Goal: Transaction & Acquisition: Purchase product/service

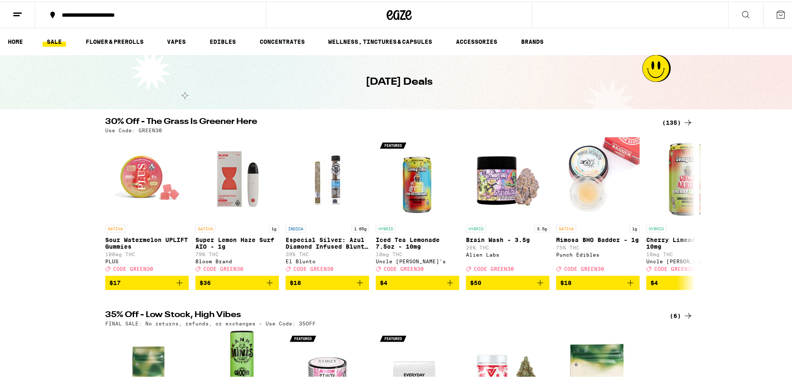
click at [59, 40] on link "SALE" at bounding box center [54, 40] width 23 height 10
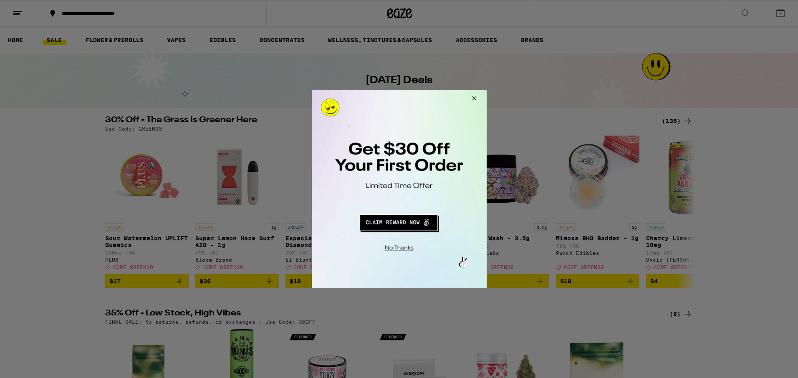
click at [400, 246] on button "Close Modal" at bounding box center [398, 247] width 170 height 13
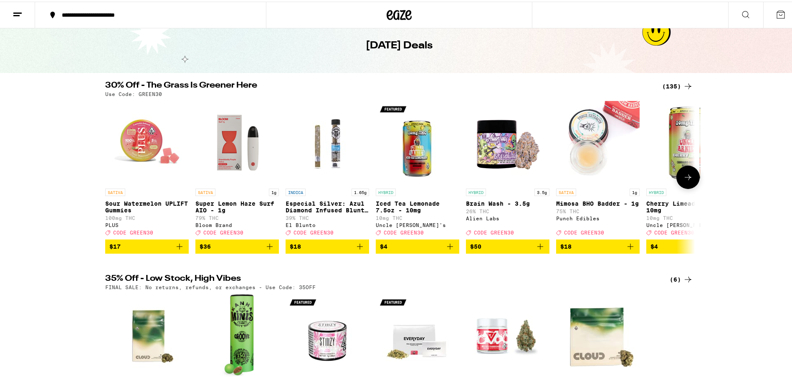
scroll to position [34, 0]
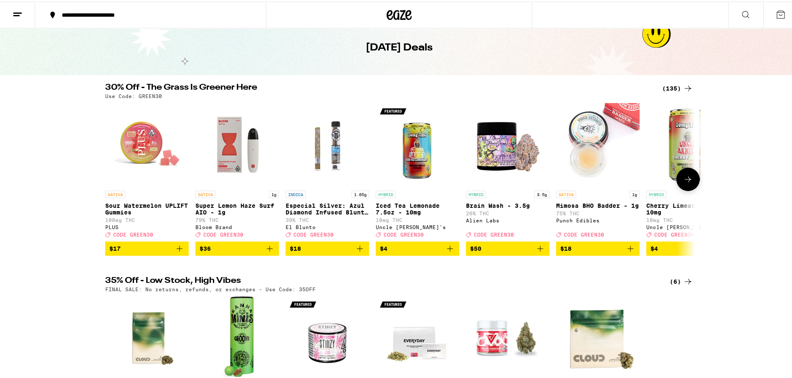
click at [686, 178] on icon at bounding box center [688, 178] width 10 height 10
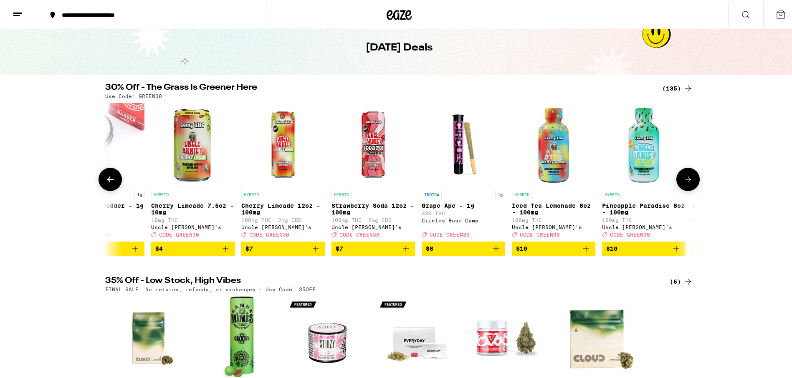
scroll to position [0, 497]
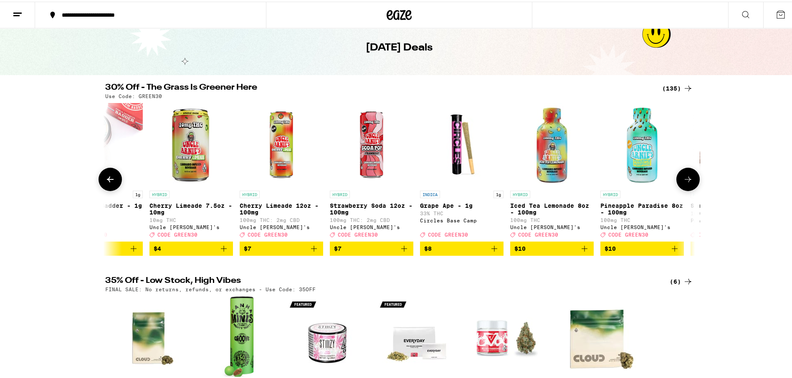
click at [686, 178] on icon at bounding box center [688, 178] width 10 height 10
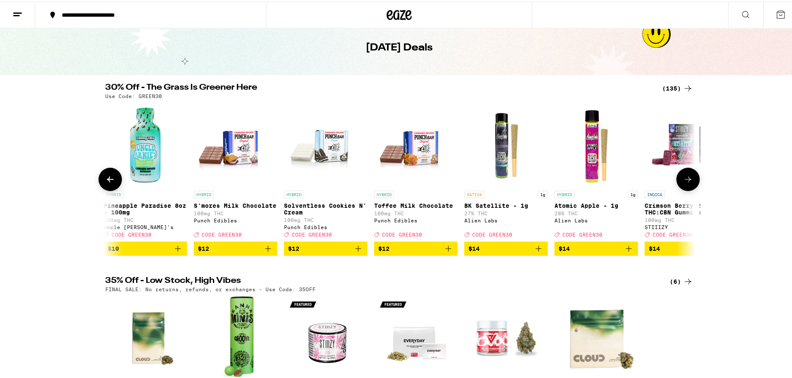
click at [686, 178] on icon at bounding box center [688, 178] width 10 height 10
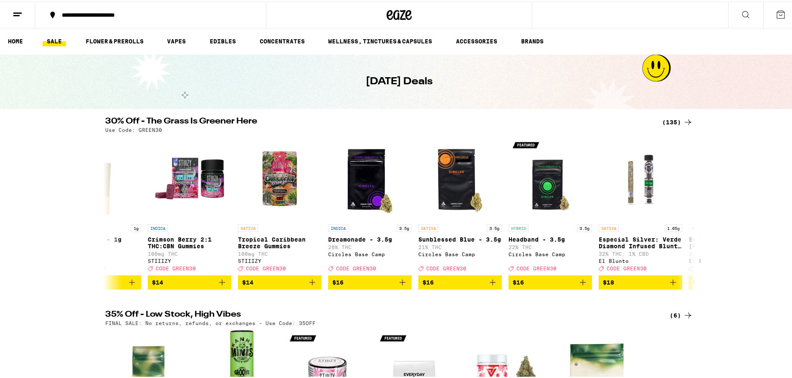
scroll to position [0, 0]
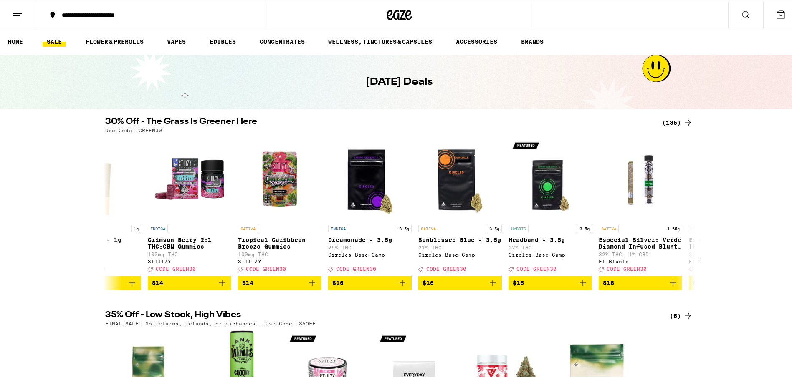
click at [58, 43] on link "SALE" at bounding box center [54, 40] width 23 height 10
click at [15, 34] on ul "HOME SALE FLOWER & PREROLLS VAPES EDIBLES CONCENTRATES WELLNESS, TINCTURES & CA…" at bounding box center [399, 40] width 798 height 27
click at [14, 39] on link "HOME" at bounding box center [15, 40] width 23 height 10
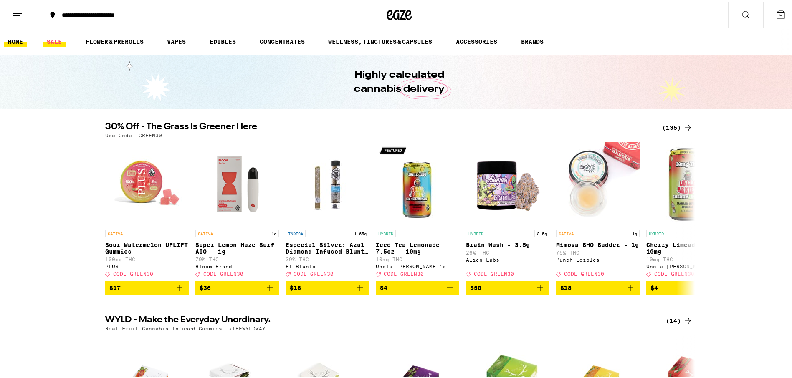
drag, startPoint x: 60, startPoint y: 40, endPoint x: 53, endPoint y: 45, distance: 8.9
click at [60, 40] on link "SALE" at bounding box center [54, 40] width 23 height 10
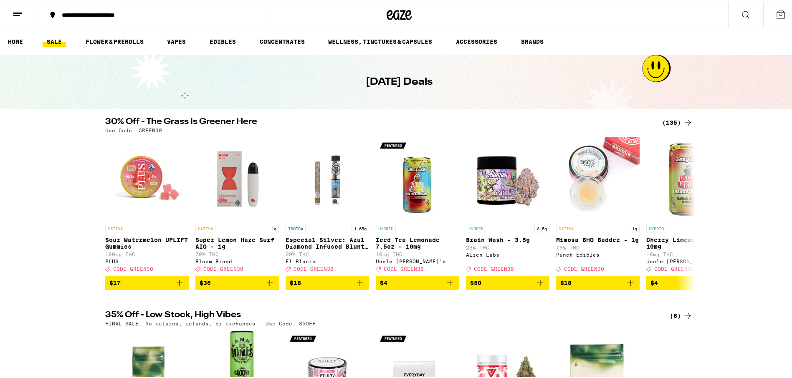
scroll to position [42, 0]
